Goal: Transaction & Acquisition: Subscribe to service/newsletter

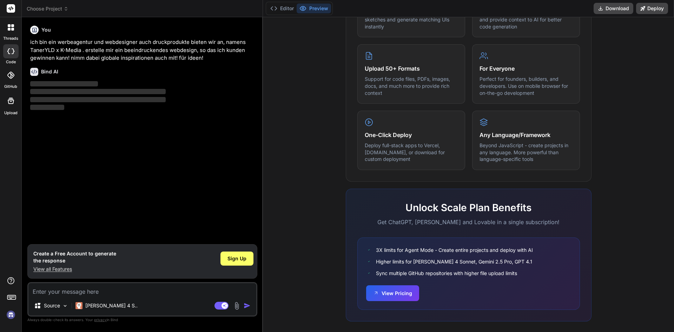
scroll to position [338, 0]
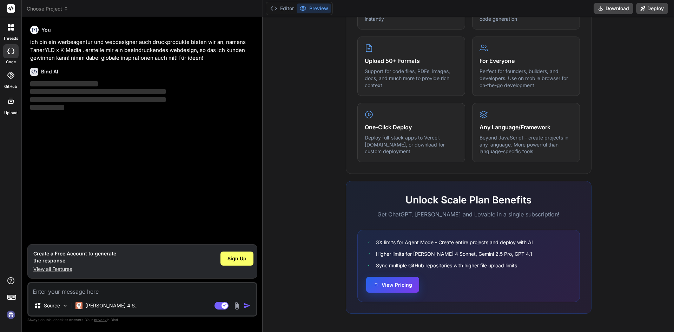
click at [399, 287] on button "View Pricing" at bounding box center [392, 285] width 53 height 16
click at [240, 256] on span "Sign Up" at bounding box center [237, 258] width 19 height 7
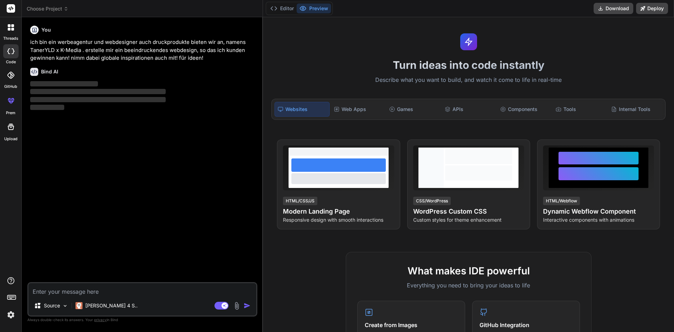
scroll to position [0, 0]
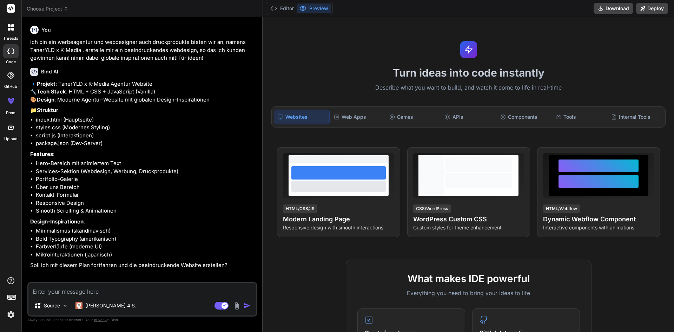
type textarea "x"
click at [138, 293] on textarea at bounding box center [142, 289] width 228 height 13
type textarea "j"
type textarea "x"
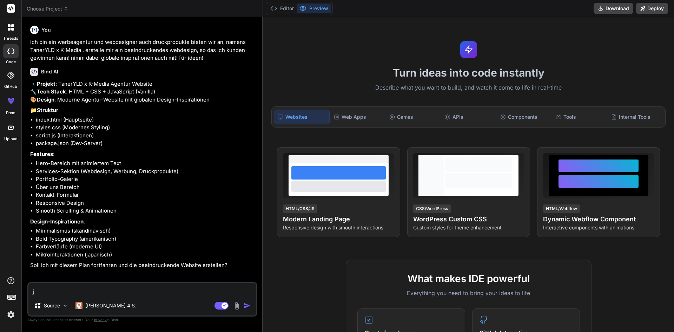
type textarea "ja"
type textarea "x"
type textarea "ja"
type textarea "x"
type textarea "ja a"
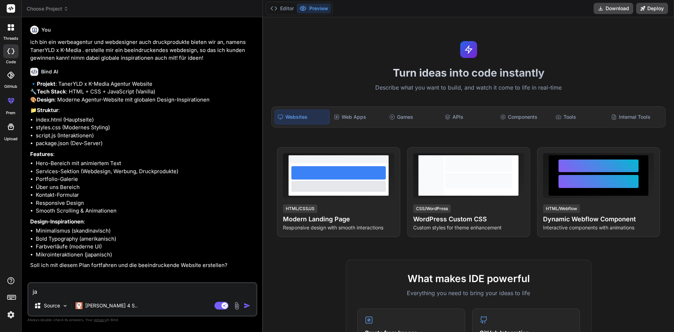
type textarea "x"
type textarea "ja ab"
type textarea "x"
type textarea "ja abe"
type textarea "x"
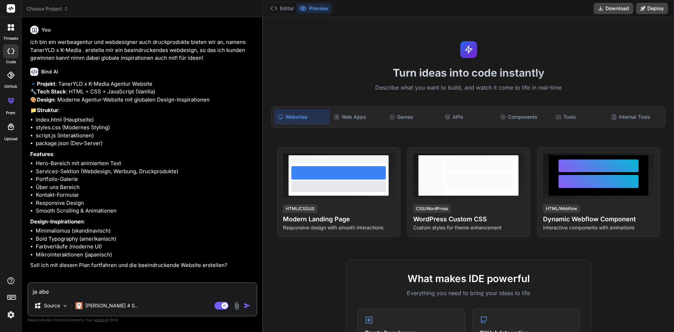
type textarea "ja aber"
type textarea "x"
type textarea "ja aber"
type textarea "x"
type textarea "ja aber i"
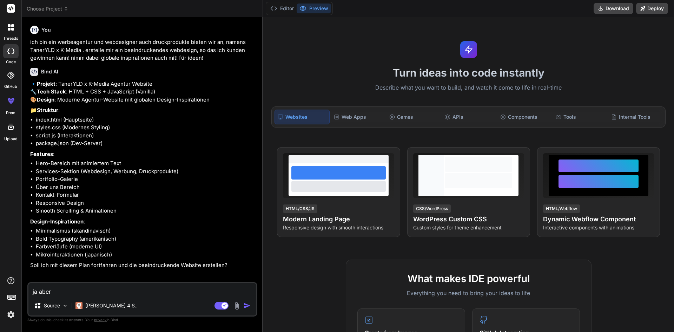
type textarea "x"
type textarea "ja aber ic"
type textarea "x"
type textarea "ja aber ich"
type textarea "x"
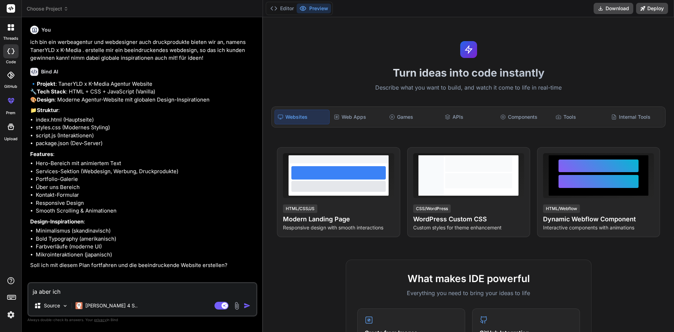
type textarea "ja aber ich"
type textarea "x"
type textarea "ja aber ich d"
type textarea "x"
type textarea "ja aber ich de"
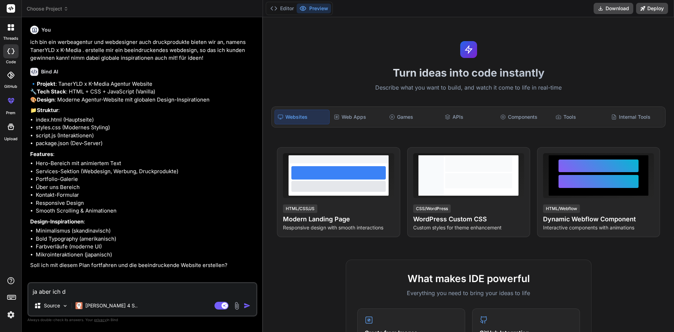
type textarea "x"
type textarea "ja aber ich den"
type textarea "x"
type textarea "ja aber ich denk"
type textarea "x"
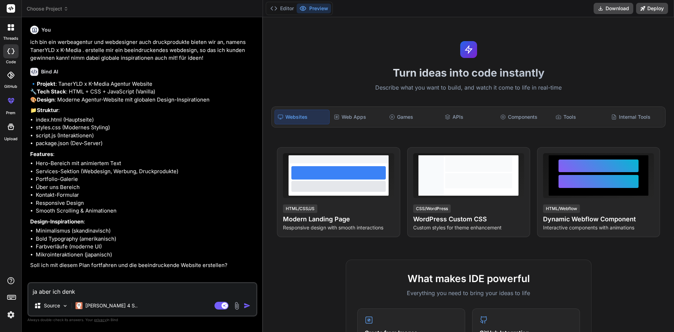
type textarea "ja aber ich denke"
type textarea "x"
type textarea "ja aber ich denke"
type textarea "x"
type textarea "ja aber ich denke e"
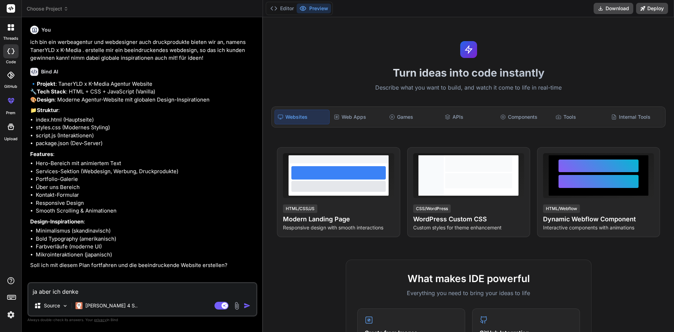
type textarea "x"
type textarea "ja aber ich denke es"
type textarea "x"
type textarea "ja aber ich denke es"
type textarea "x"
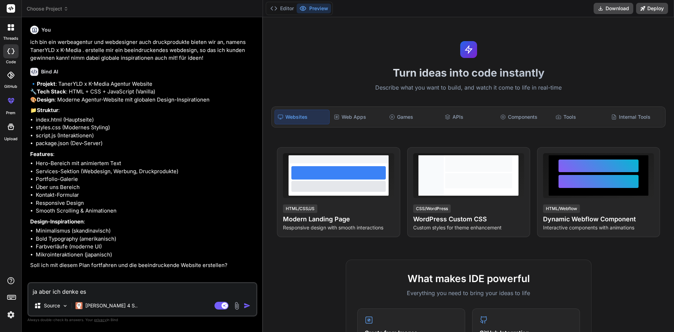
type textarea "ja aber ich denke es s"
type textarea "x"
type textarea "ja aber ich denke es so"
type textarea "x"
type textarea "ja aber ich denke es sol"
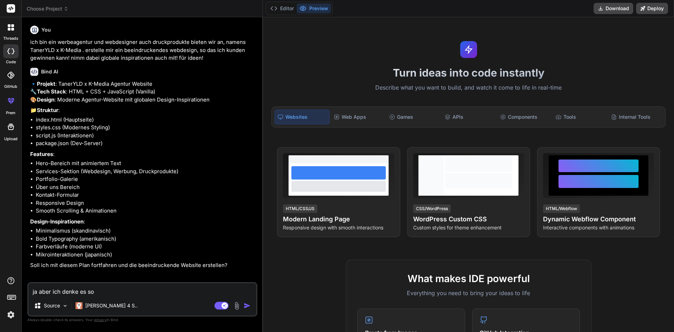
type textarea "x"
type textarea "ja aber ich denke es soll"
type textarea "x"
type textarea "ja aber ich denke es sollt"
type textarea "x"
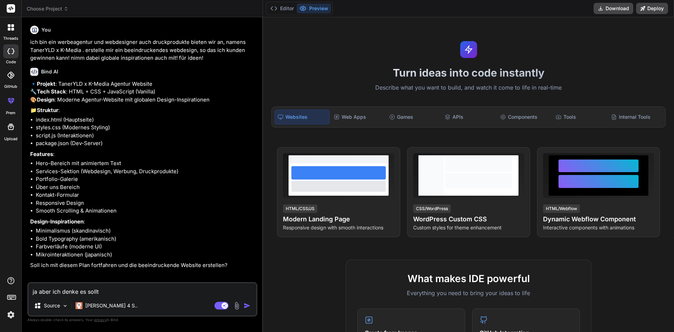
type textarea "ja aber ich denke es sollte"
type textarea "x"
type textarea "ja aber ich denke es sollte"
type textarea "x"
type textarea "ja aber ich denke es sollte n"
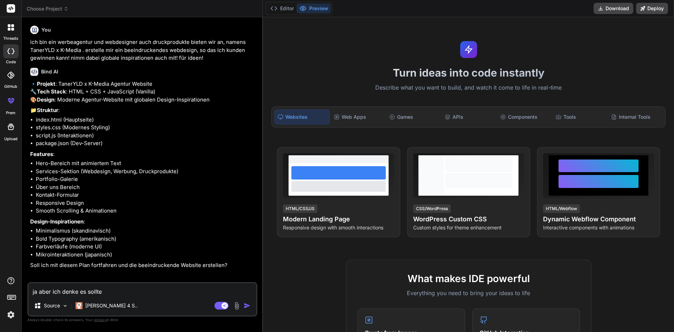
type textarea "x"
type textarea "ja aber ich denke es sollte ni"
type textarea "x"
type textarea "ja aber ich denke es sollte [PERSON_NAME]"
type textarea "x"
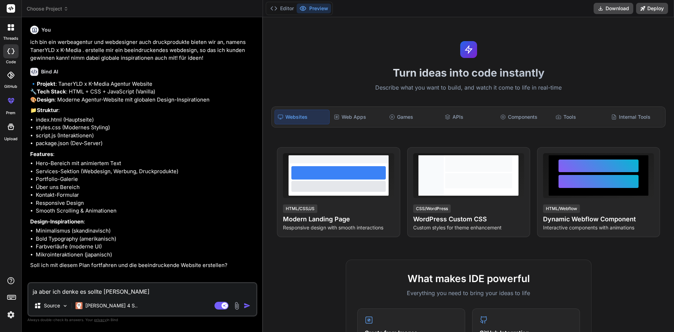
type textarea "ja aber ich denke es sollte nich"
type textarea "x"
type textarea "ja aber ich denke es sollte nich"
type textarea "x"
type textarea "ja aber ich denke es sollte nich t"
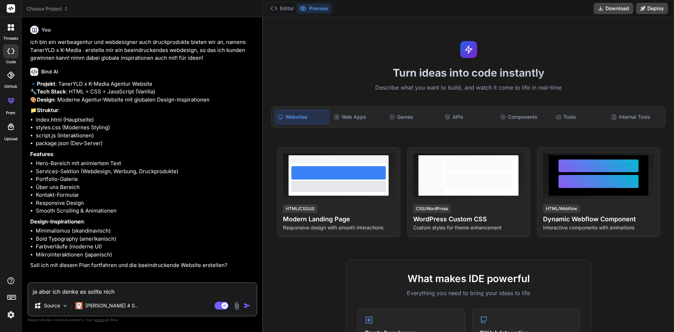
type textarea "x"
type textarea "ja aber ich denke es sollte nich tm"
type textarea "x"
type textarea "ja aber ich denke es sollte nich tmi"
type textarea "x"
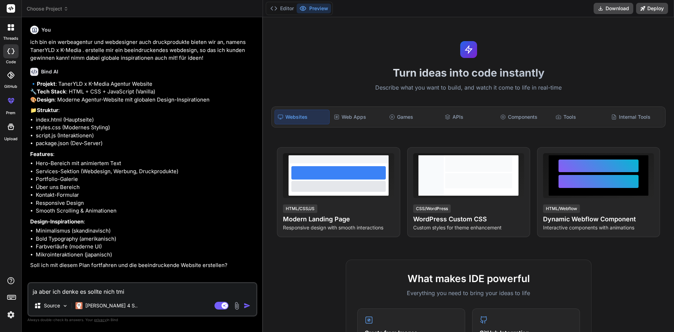
type textarea "ja aber ich denke es sollte nich tmin"
type textarea "x"
type textarea "ja aber ich denke es sollte nich tmini"
type textarea "x"
type textarea "ja aber ich denke es sollte nich tminim"
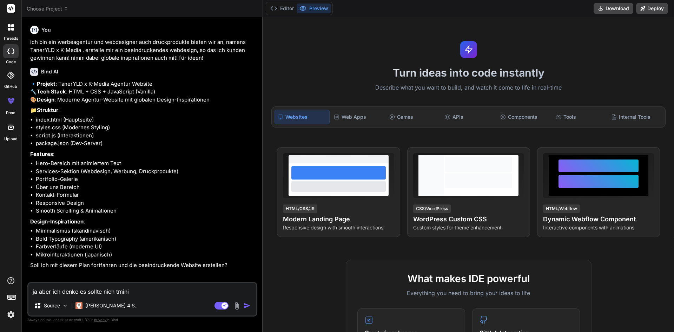
type textarea "x"
type textarea "ja aber ich denke es sollte nich tminima"
type textarea "x"
type textarea "ja aber ich denke es sollte nich tminimal"
type textarea "x"
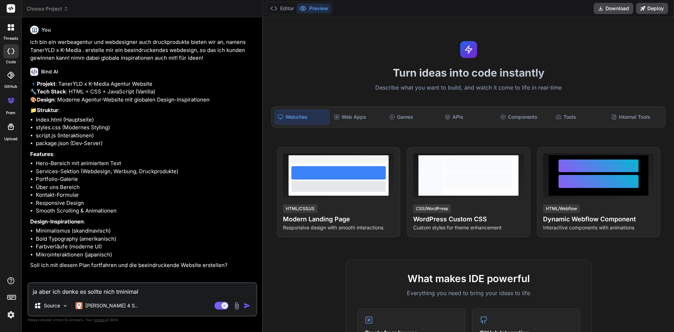
type textarea "ja aber ich denke es sollte nich tminimali"
type textarea "x"
type textarea "ja aber ich denke es sollte nich tminimalis"
type textarea "x"
type textarea "ja aber ich denke es sollte nich tminimalism"
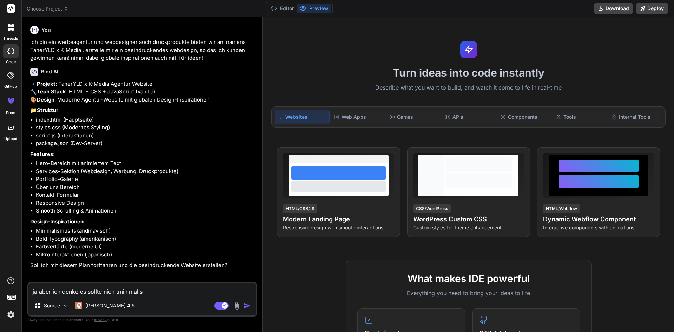
type textarea "x"
type textarea "ja aber ich denke es sollte nich tminimalismu"
type textarea "x"
type textarea "ja aber ich denke es sollte nich tminimalismus"
type textarea "x"
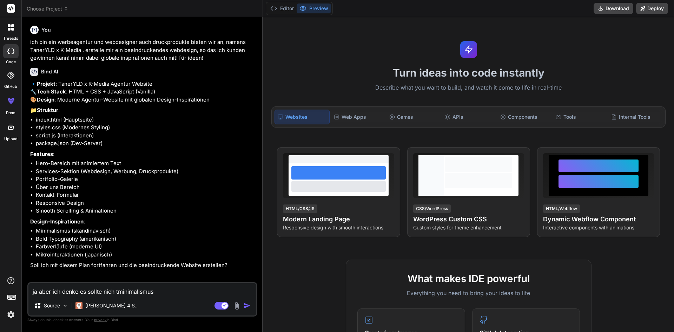
type textarea "ja aber ich denke es sollte nich tminimalismus"
type textarea "x"
type textarea "ja aber ich denke es sollte nich tminimalismus s"
type textarea "x"
type textarea "ja aber ich denke es sollte nich tminimalismus se"
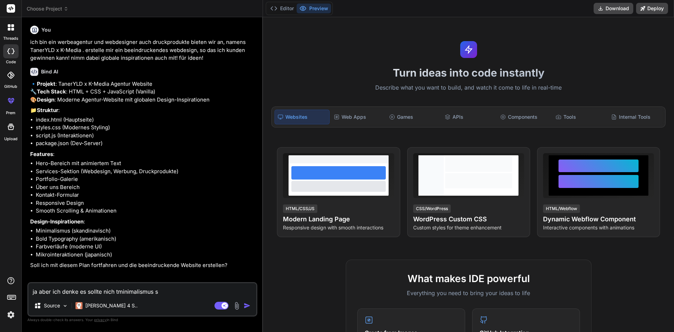
type textarea "x"
type textarea "ja aber ich denke es sollte nich tminimalismus sei"
type textarea "x"
type textarea "ja aber ich denke es sollte nich tminimalismus sein"
type textarea "x"
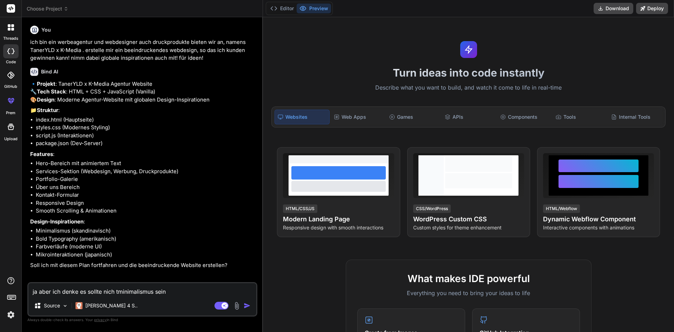
type textarea "ja aber ich denke es sollte nich tminimalismus sein"
type textarea "x"
type textarea "ja aber ich denke es sollte nich tminimalismus sein s"
type textarea "x"
type textarea "ja aber ich denke es sollte nich tminimalismus sein so"
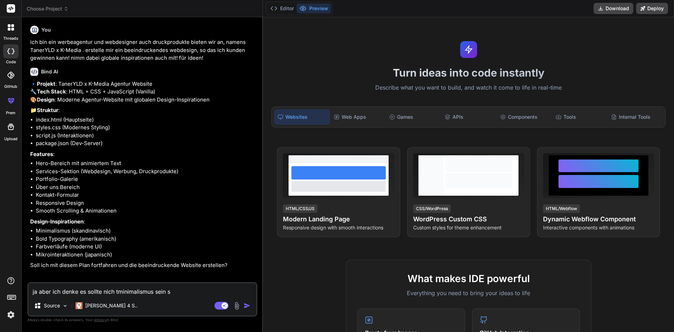
type textarea "x"
type textarea "ja aber ich denke es sollte nich tminimalismus sein son"
type textarea "x"
type textarea "ja aber ich denke es sollte nich tminimalismus sein sond"
type textarea "x"
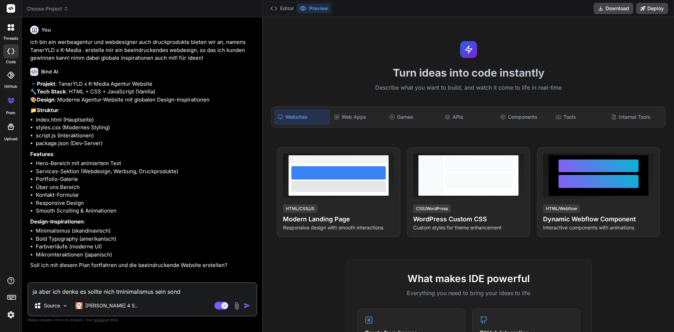
type textarea "ja aber ich denke es sollte nich tminimalismus sein sonde"
type textarea "x"
type textarea "ja aber ich denke es sollte nich tminimalismus sein sonder"
type textarea "x"
type textarea "ja aber ich denke es sollte nich tminimalismus sein sondern"
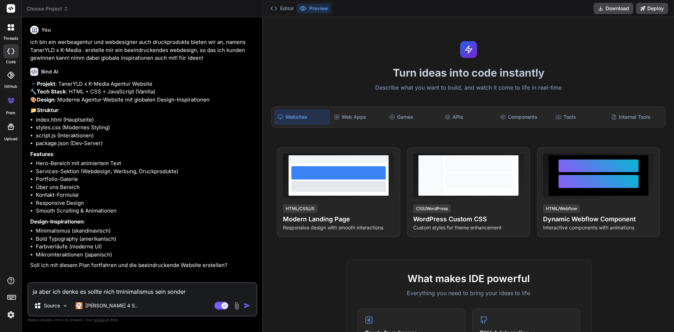
type textarea "x"
type textarea "ja aber ich denke es sollte nich tminimalismus sein sondern"
type textarea "x"
type textarea "ja aber ich denke es sollte nich tminimalismus sein sondern r"
type textarea "x"
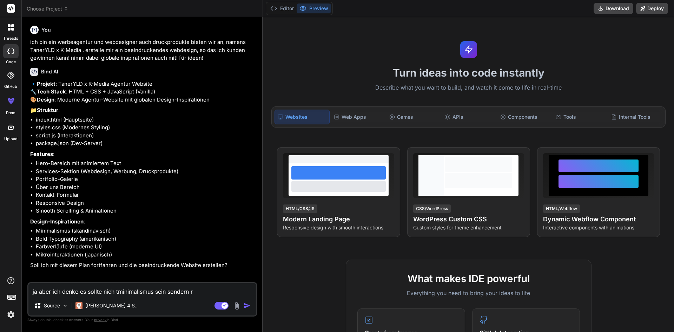
type textarea "ja aber ich denke es sollte nich tminimalismus sein sondern ri"
type textarea "x"
type textarea "ja aber ich denke es sollte nich tminimalismus sein sondern ric"
type textarea "x"
type textarea "ja aber ich denke es sollte nich tminimalismus sein sondern rich"
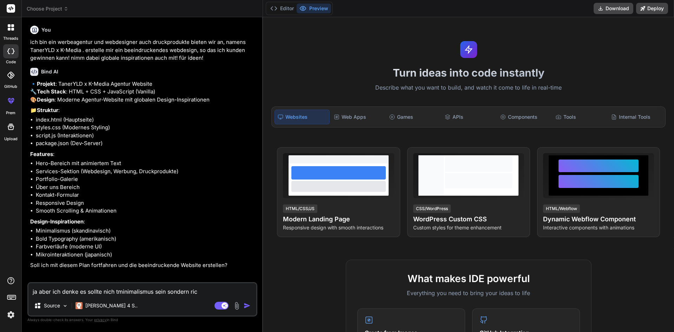
type textarea "x"
type textarea "ja aber ich denke es sollte nich tminimalismus sein sondern richt"
type textarea "x"
type textarea "ja aber ich denke es sollte nich tminimalismus sein sondern richti"
type textarea "x"
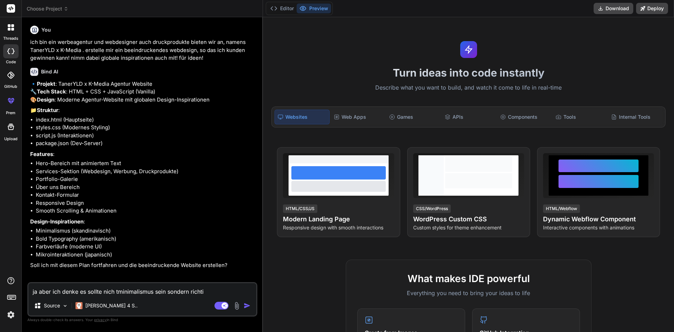
type textarea "ja aber ich denke es sollte nich tminimalismus sein sondern richtig"
type textarea "x"
type textarea "ja aber ich denke es sollte nich tminimalismus sein sondern richtig"
type textarea "x"
type textarea "ja aber ich denke es sollte nich tminimalismus sein sondern richtig w"
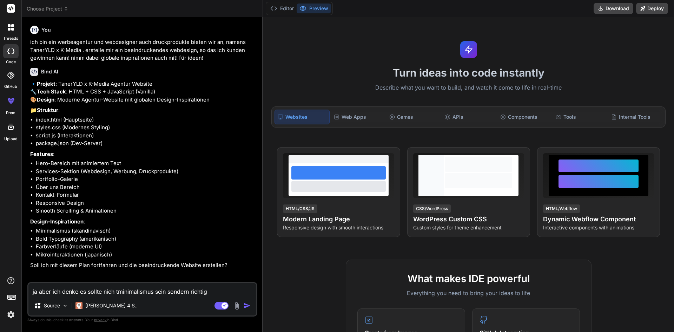
type textarea "x"
type textarea "ja aber ich denke es sollte nich tminimalismus sein sondern richtig wo"
type textarea "x"
type textarea "ja aber ich denke es sollte nich tminimalismus sein sondern richtig wow"
type textarea "x"
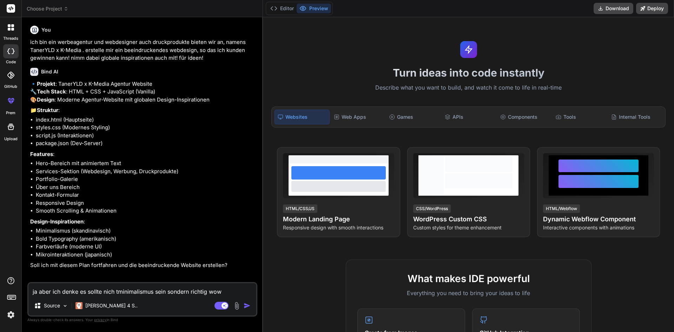
type textarea "ja aber ich denke es sollte nich tminimalismus sein sondern richtig wow"
type textarea "x"
type textarea "ja aber ich denke es sollte nich tminimalismus sein sondern richtig wow e"
type textarea "x"
type textarea "ja aber ich denke es sollte nich tminimalismus sein sondern richtig wow ef"
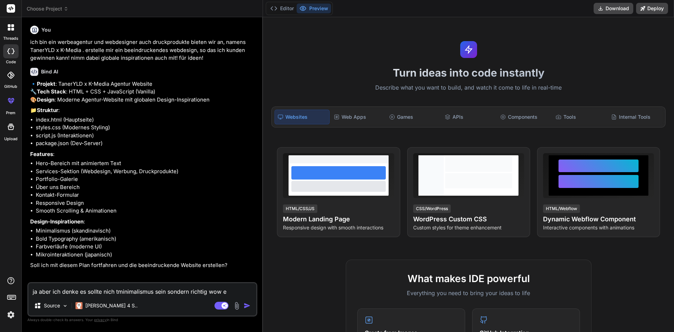
type textarea "x"
type textarea "ja aber ich denke es sollte nich tminimalismus sein sondern richtig wow eff"
type textarea "x"
type textarea "ja aber ich denke es sollte nich tminimalismus sein sondern richtig wow effe"
type textarea "x"
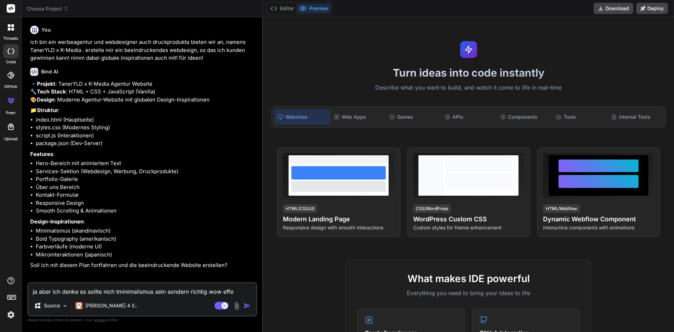
type textarea "ja aber ich denke es sollte nich tminimalismus sein sondern richtig wow effek"
type textarea "x"
type textarea "ja aber ich denke es sollte nich tminimalismus sein sondern richtig wow effekt"
type textarea "x"
type textarea "ja aber ich denke es sollte nich tminimalismus sein sondern richtig wow effekt"
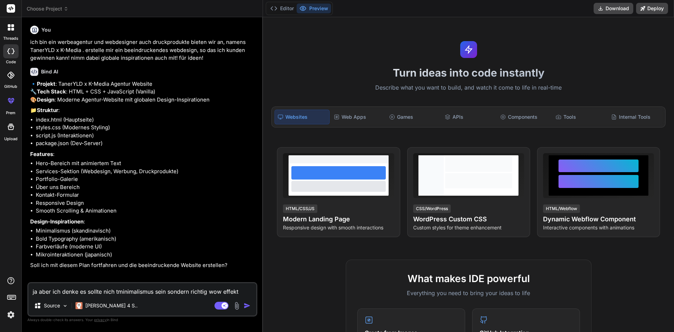
type textarea "x"
type textarea "ja aber ich denke es sollte nich tminimalismus sein sondern richtig wow effekt e"
type textarea "x"
type textarea "ja aber ich denke es sollte nich tminimalismus sein sondern richtig wow effekt …"
type textarea "x"
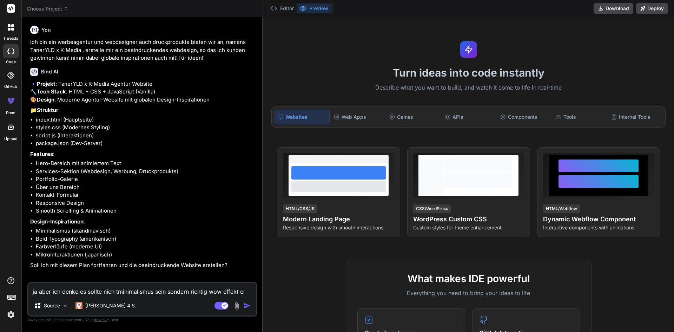
type textarea "ja aber ich denke es sollte nich tminimalismus sein sondern richtig wow effekt …"
type textarea "x"
type textarea "ja aber ich denke es sollte nich tminimalismus sein sondern richtig wow effekt …"
type textarea "x"
type textarea "ja aber ich denke es sollte nich tminimalismus sein sondern richtig wow effekt …"
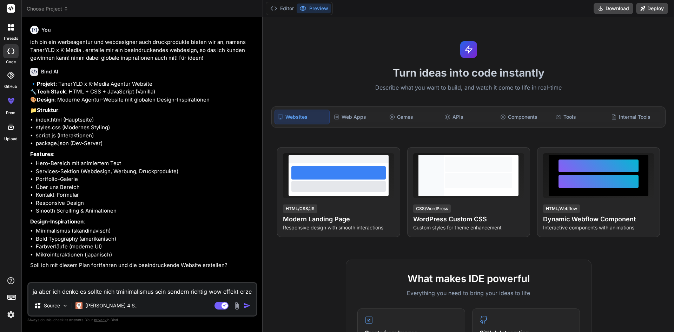
type textarea "x"
type textarea "ja aber ich denke es sollte nich tminimalismus sein sondern richtig wow effekt …"
type textarea "x"
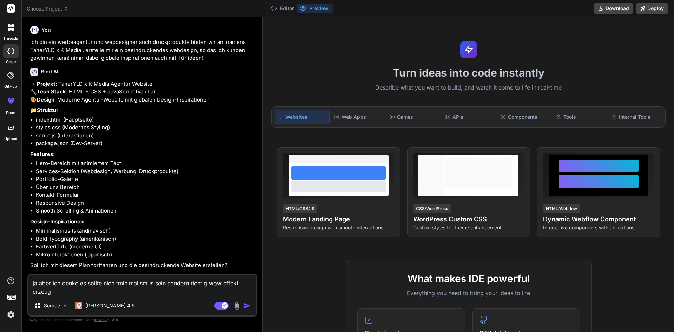
type textarea "ja aber ich denke es sollte nich tminimalismus sein sondern richtig wow effekt …"
type textarea "x"
type textarea "ja aber ich denke es sollte nich tminimalismus sein sondern richtig wow effekt …"
type textarea "x"
type textarea "ja aber ich denke es sollte nich tminimalismus sein sondern richtig wow effekt …"
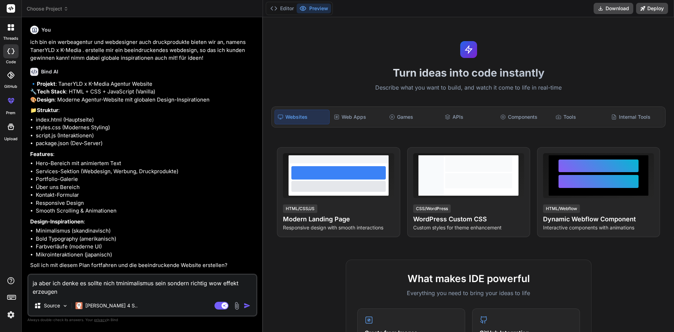
type textarea "x"
type textarea "ja aber ich denke es sollte nich tminimalismus sein sondern richtig wow effekt …"
click at [248, 304] on img "button" at bounding box center [247, 305] width 7 height 7
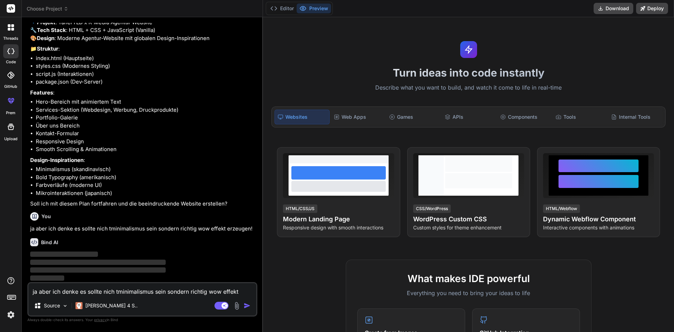
scroll to position [77, 0]
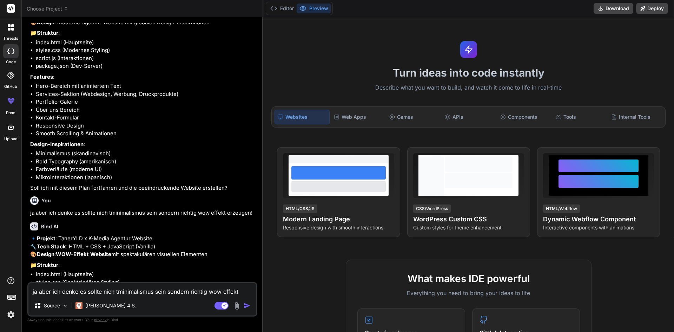
type textarea "x"
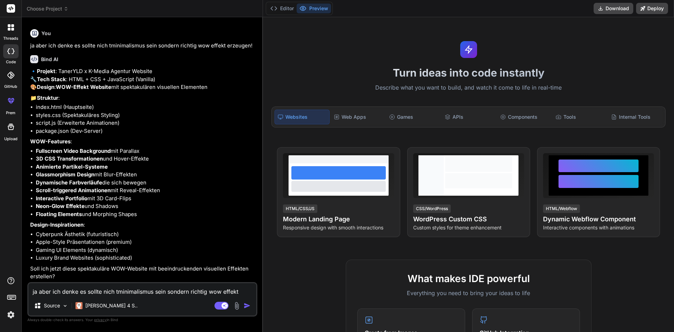
scroll to position [276, 0]
click at [120, 289] on textarea "ja aber ich denke es sollte nich tminimalismus sein sondern richtig wow effekt …" at bounding box center [142, 289] width 228 height 13
type textarea "j"
type textarea "x"
type textarea "ja"
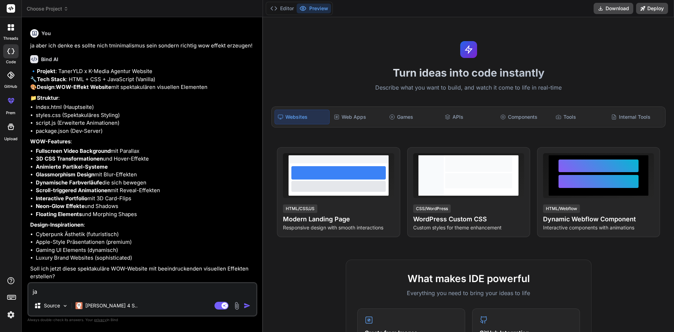
type textarea "x"
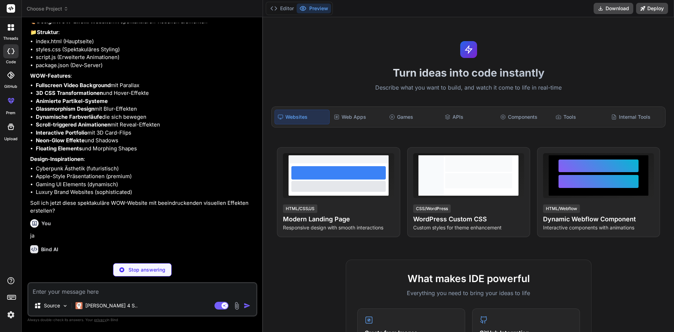
scroll to position [349, 0]
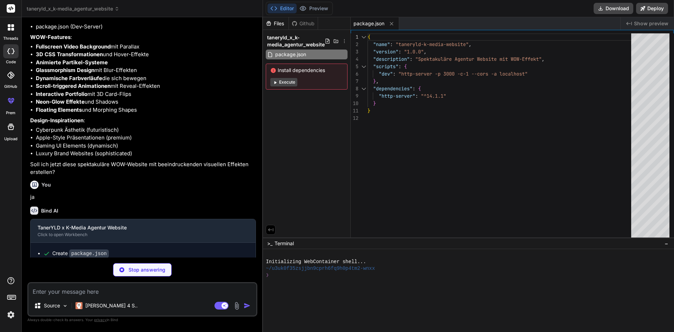
type textarea "x"
type textarea "</div> </footer> <script src="script.js"></script> </body> </html>"
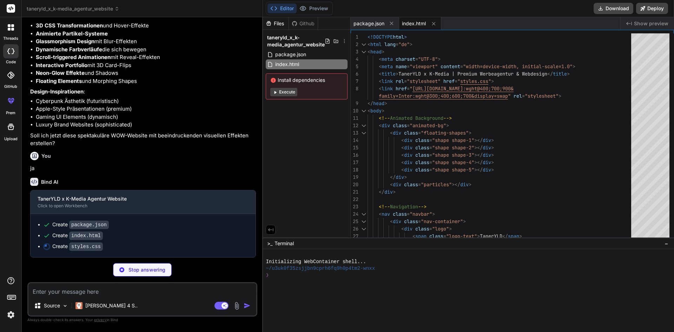
scroll to position [409, 0]
type textarea "x"
type textarea "} }"
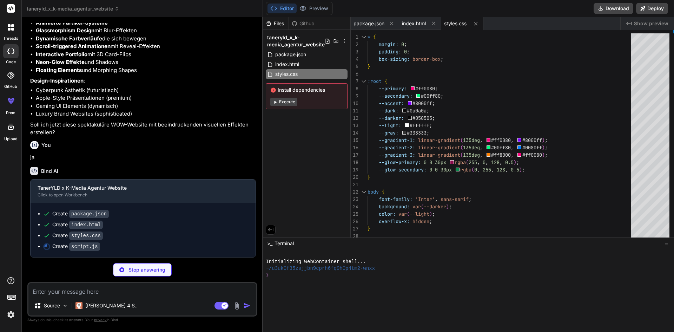
scroll to position [420, 0]
type textarea "x"
type textarea "setInterval(createParticle, 500); console.log('🚀 TanerYLD x K-Media Website gel…"
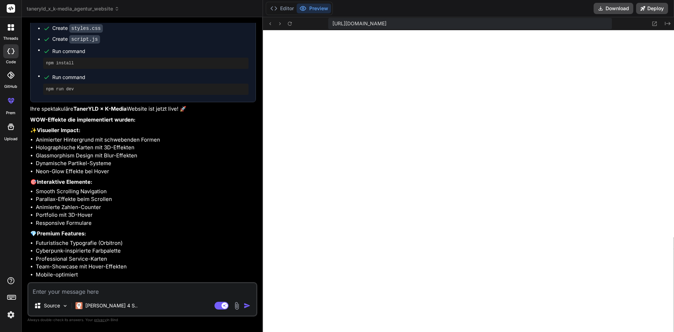
scroll to position [307, 0]
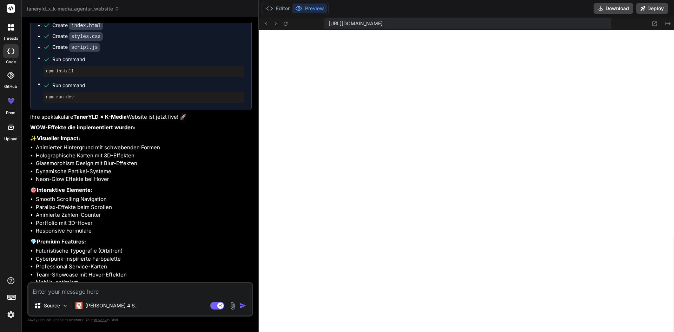
type textarea "x"
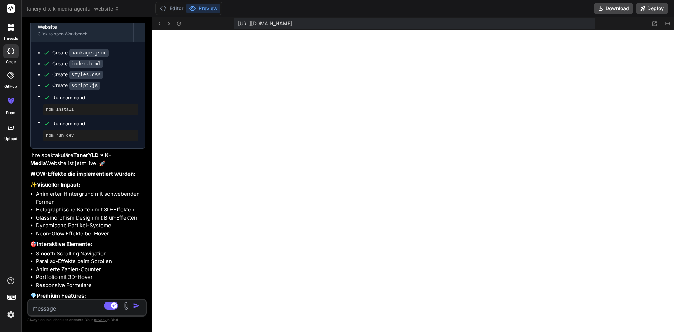
type textarea "x"
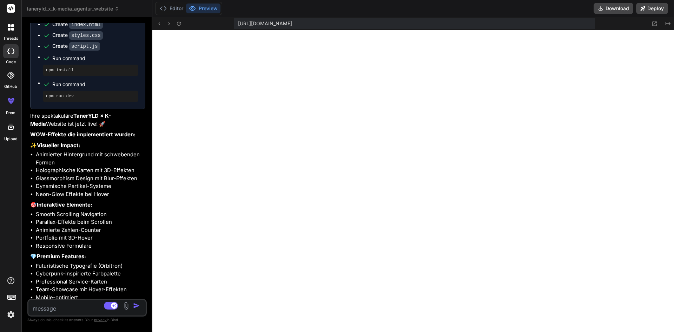
drag, startPoint x: 263, startPoint y: 65, endPoint x: 100, endPoint y: 76, distance: 163.7
click at [100, 76] on div "Bind AI Web Search Created with Pixso. Code Generator You ich bin ein werbeagen…" at bounding box center [87, 174] width 131 height 315
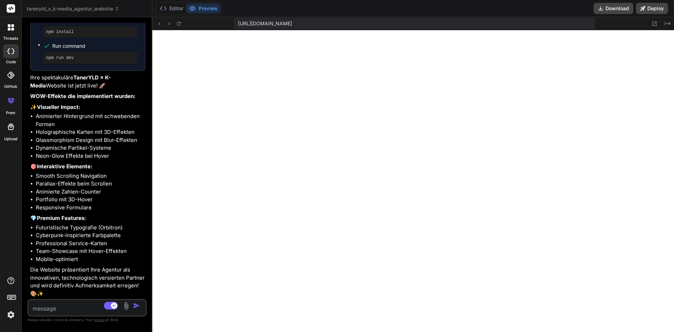
click at [71, 311] on textarea at bounding box center [77, 306] width 98 height 13
type textarea "d"
type textarea "x"
type textarea "da"
type textarea "x"
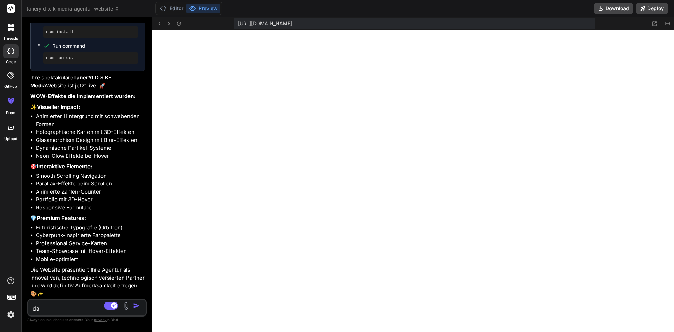
type textarea "das"
type textarea "x"
type textarea "das"
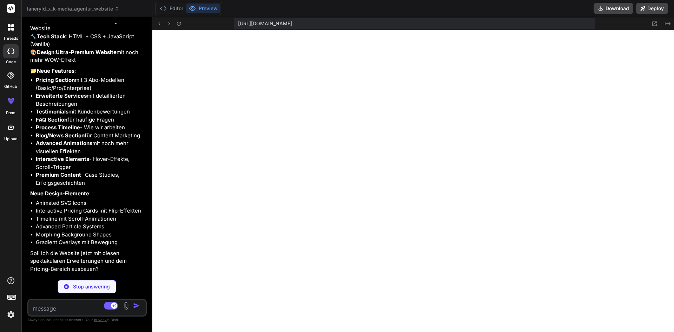
scroll to position [1115, 0]
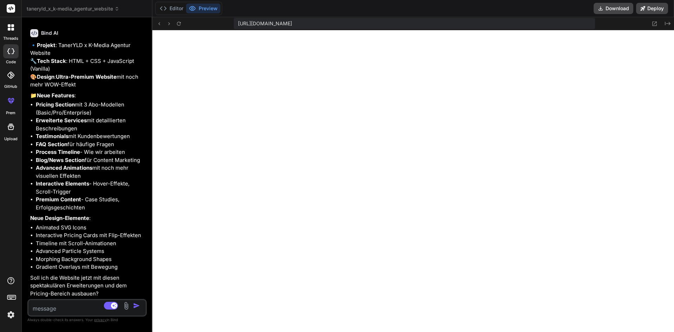
click at [72, 312] on textarea at bounding box center [77, 306] width 98 height 13
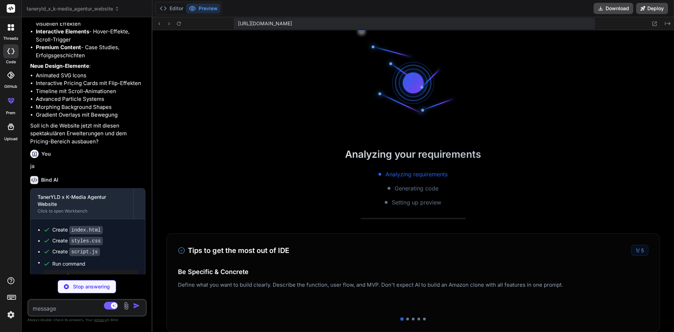
scroll to position [561, 0]
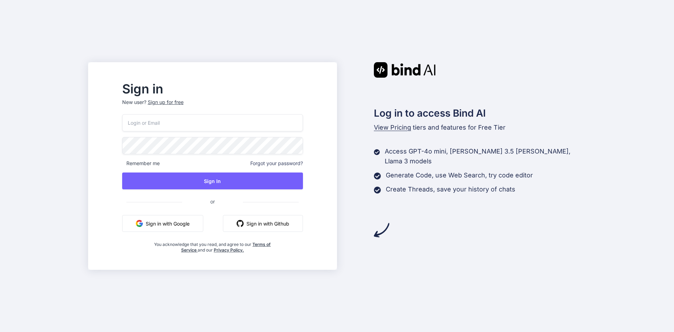
click at [199, 221] on button "Sign in with Google" at bounding box center [162, 223] width 81 height 17
